Goal: Obtain resource: Download file/media

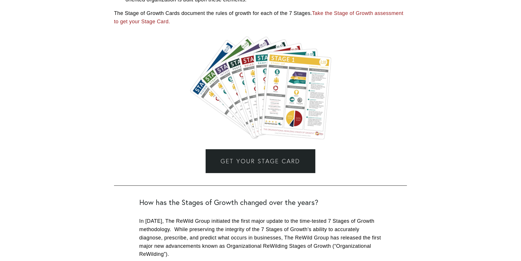
scroll to position [1378, 0]
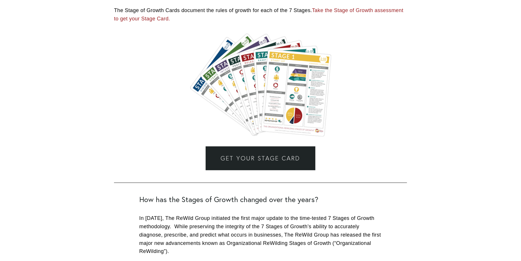
click at [263, 155] on link "Get Your Stage Card" at bounding box center [260, 158] width 109 height 24
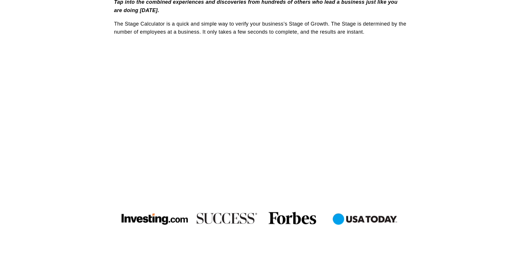
scroll to position [258, 0]
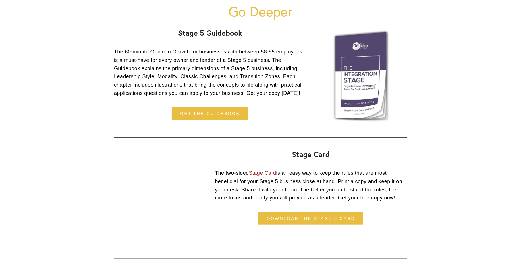
scroll to position [431, 0]
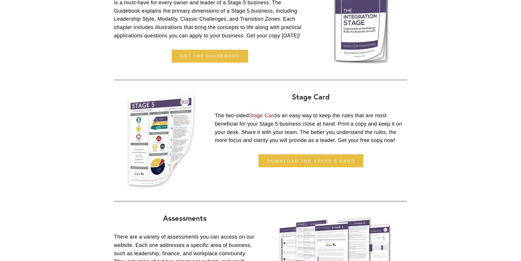
click at [303, 161] on link "download the stage 5 card" at bounding box center [310, 160] width 105 height 13
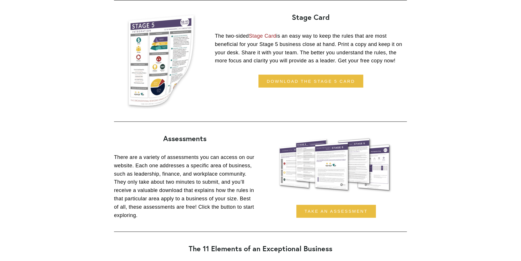
scroll to position [574, 0]
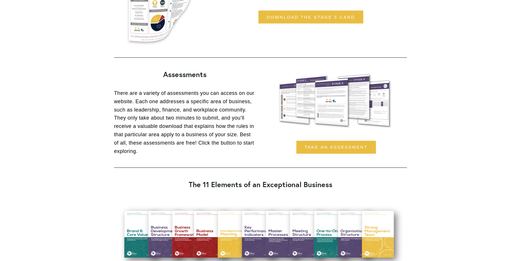
click at [323, 147] on link "Take an assessment" at bounding box center [336, 147] width 80 height 13
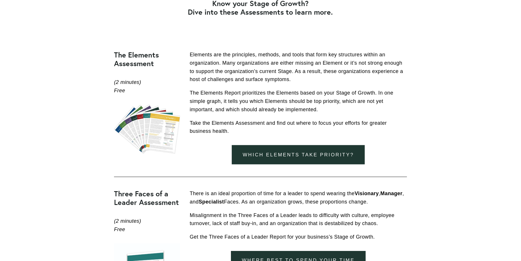
scroll to position [373, 0]
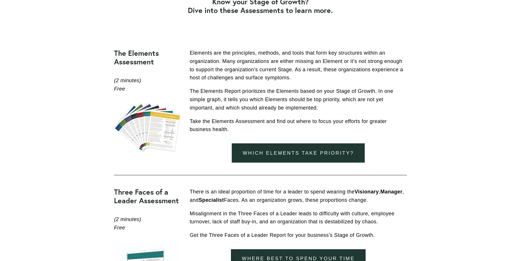
click at [294, 154] on link "Which elements take priority?" at bounding box center [298, 152] width 133 height 19
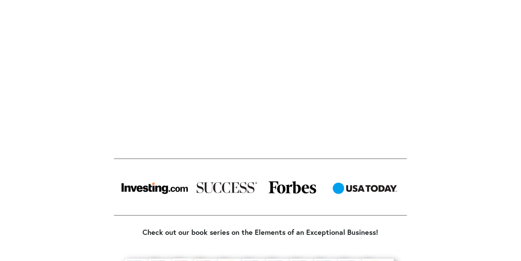
scroll to position [431, 0]
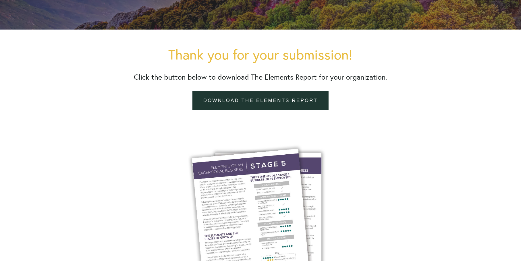
scroll to position [144, 0]
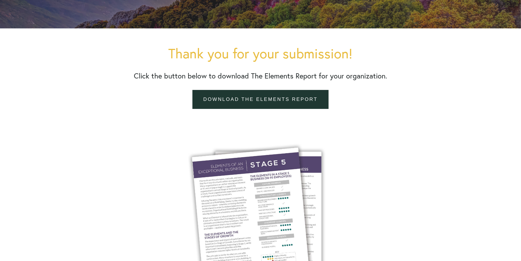
click at [267, 94] on link "Download the elements report" at bounding box center [260, 99] width 136 height 19
